Goal: Task Accomplishment & Management: Complete application form

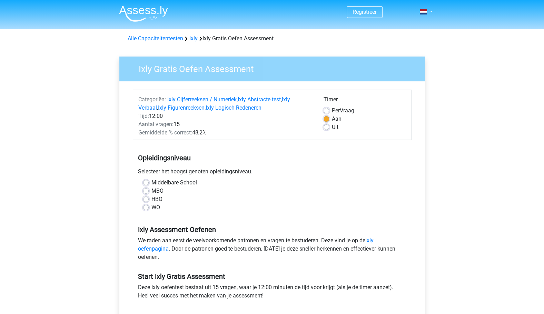
click at [151, 207] on label "WO" at bounding box center [155, 208] width 9 height 8
click at [146, 207] on input "WO" at bounding box center [146, 207] width 6 height 7
radio input "true"
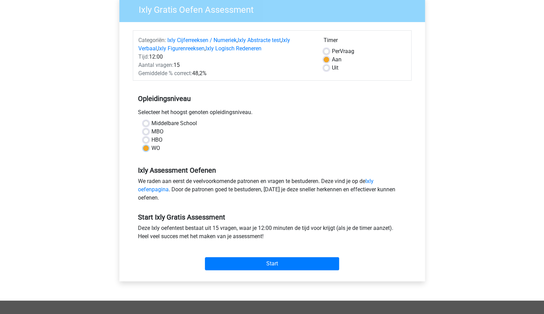
scroll to position [69, 0]
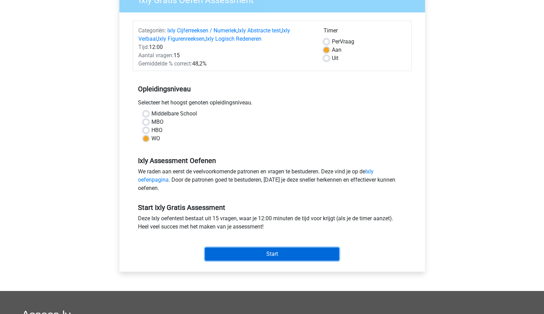
click at [252, 256] on input "Start" at bounding box center [272, 254] width 134 height 13
click at [270, 252] on input "Start" at bounding box center [272, 254] width 134 height 13
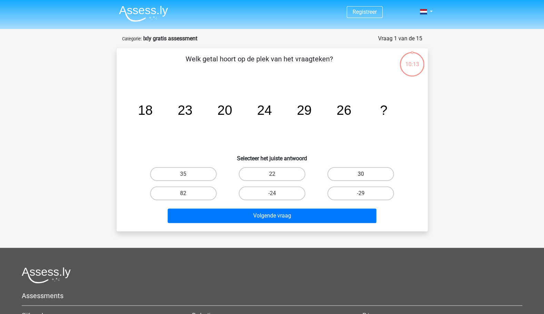
click at [352, 174] on label "30" at bounding box center [360, 174] width 67 height 14
click at [361, 174] on input "30" at bounding box center [363, 176] width 4 height 4
radio input "true"
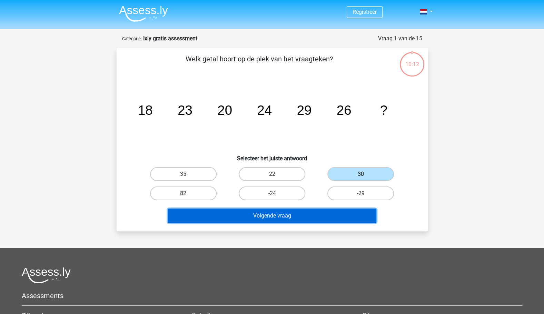
click at [277, 216] on button "Volgende vraag" at bounding box center [272, 216] width 209 height 14
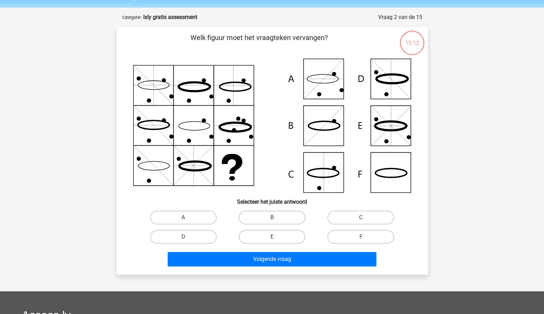
scroll to position [34, 0]
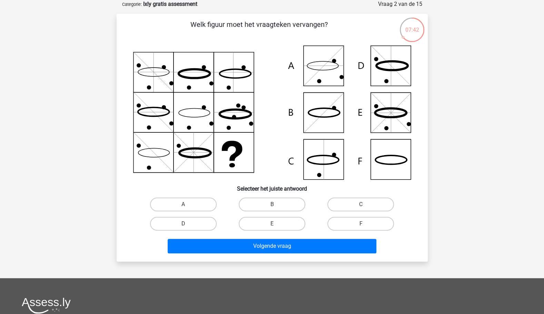
click at [386, 162] on icon at bounding box center [272, 113] width 278 height 134
click at [365, 218] on label "F" at bounding box center [360, 224] width 67 height 14
click at [365, 224] on input "F" at bounding box center [363, 226] width 4 height 4
radio input "true"
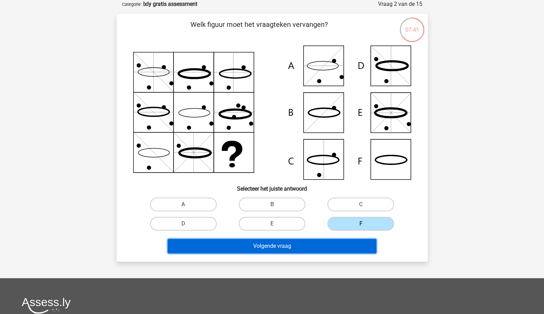
click at [323, 243] on button "Volgende vraag" at bounding box center [272, 246] width 209 height 14
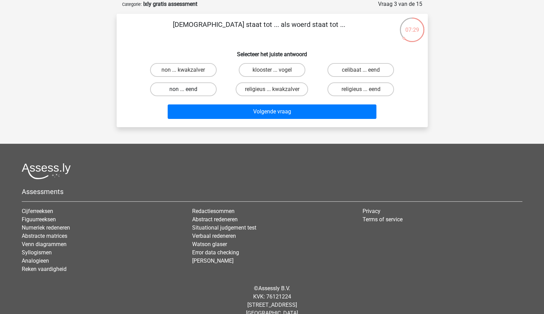
click at [185, 87] on label "non ... eend" at bounding box center [183, 89] width 67 height 14
click at [185, 89] on input "non ... eend" at bounding box center [185, 91] width 4 height 4
radio input "true"
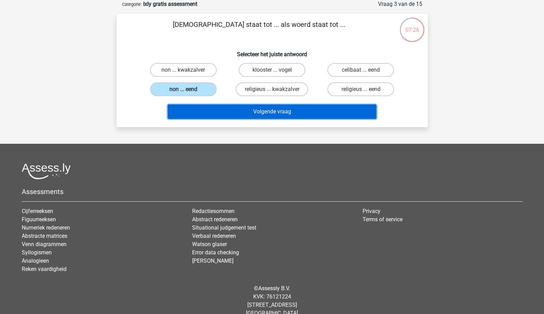
click at [278, 113] on button "Volgende vraag" at bounding box center [272, 112] width 209 height 14
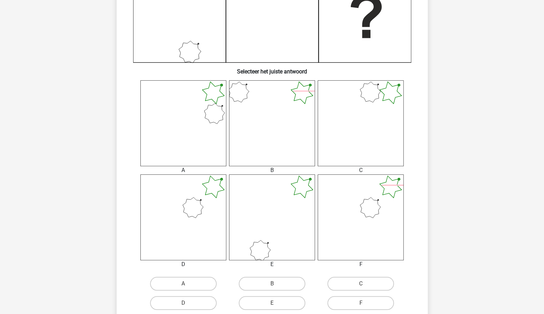
scroll to position [207, 0]
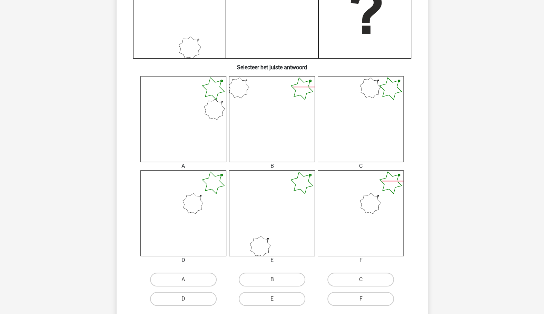
click at [205, 206] on icon at bounding box center [183, 213] width 86 height 86
click at [193, 299] on label "D" at bounding box center [183, 299] width 67 height 14
click at [188, 299] on input "D" at bounding box center [185, 301] width 4 height 4
radio input "true"
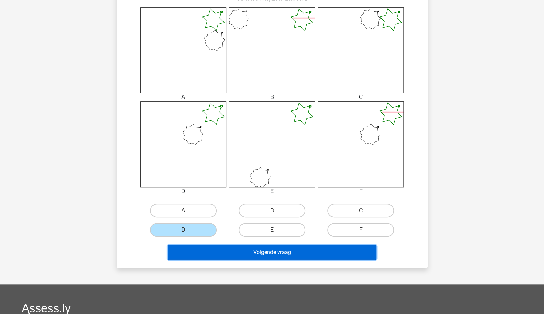
click at [306, 251] on button "Volgende vraag" at bounding box center [272, 252] width 209 height 14
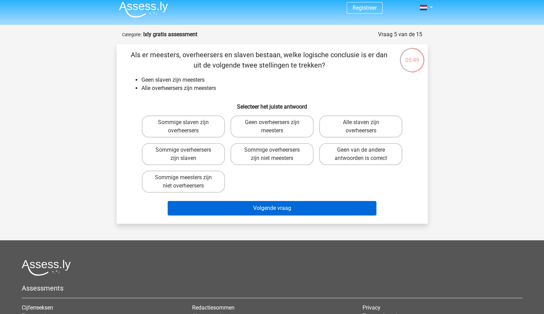
scroll to position [0, 0]
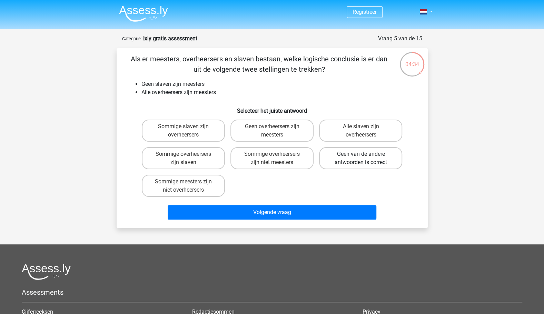
click at [359, 162] on label "Geen van de andere antwoorden is correct" at bounding box center [360, 158] width 83 height 22
click at [361, 159] on input "Geen van de andere antwoorden is correct" at bounding box center [363, 156] width 4 height 4
radio input "true"
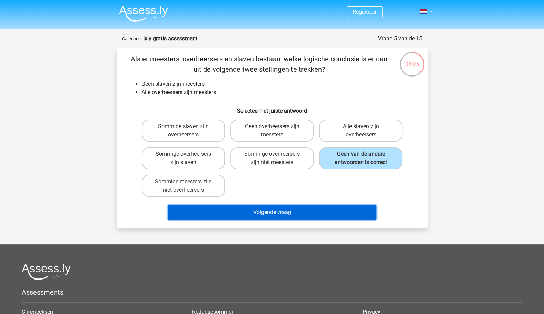
click at [286, 213] on button "Volgende vraag" at bounding box center [272, 212] width 209 height 14
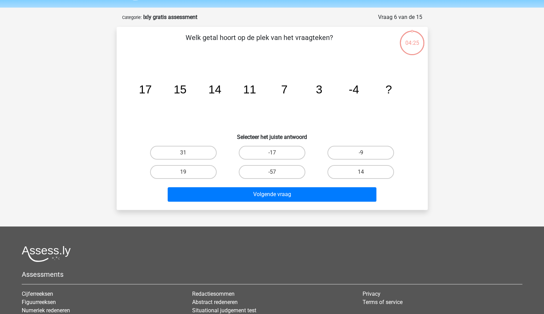
scroll to position [34, 0]
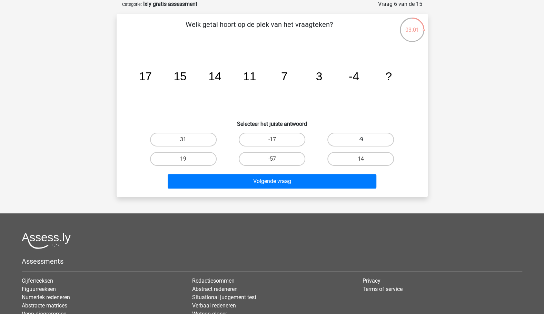
click at [357, 140] on label "-9" at bounding box center [360, 140] width 67 height 14
click at [361, 140] on input "-9" at bounding box center [363, 142] width 4 height 4
radio input "true"
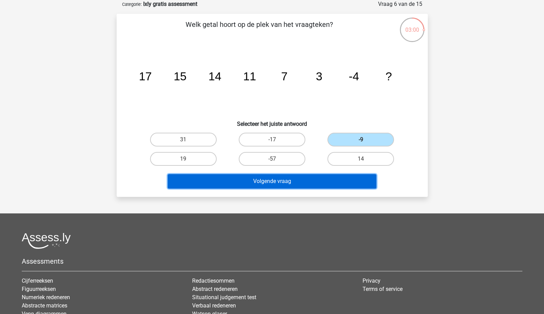
click at [283, 183] on button "Volgende vraag" at bounding box center [272, 181] width 209 height 14
